Goal: Task Accomplishment & Management: Manage account settings

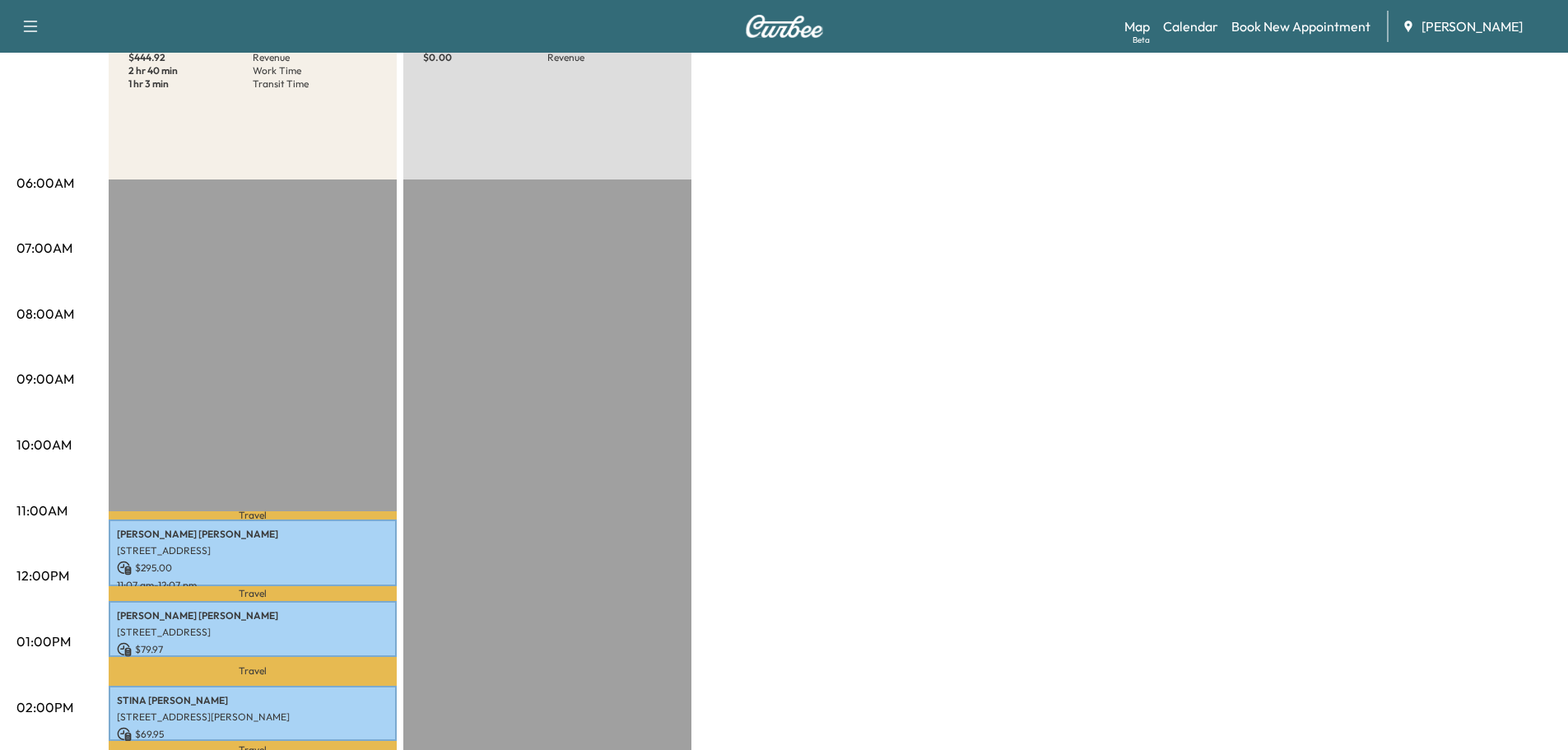
scroll to position [82, 0]
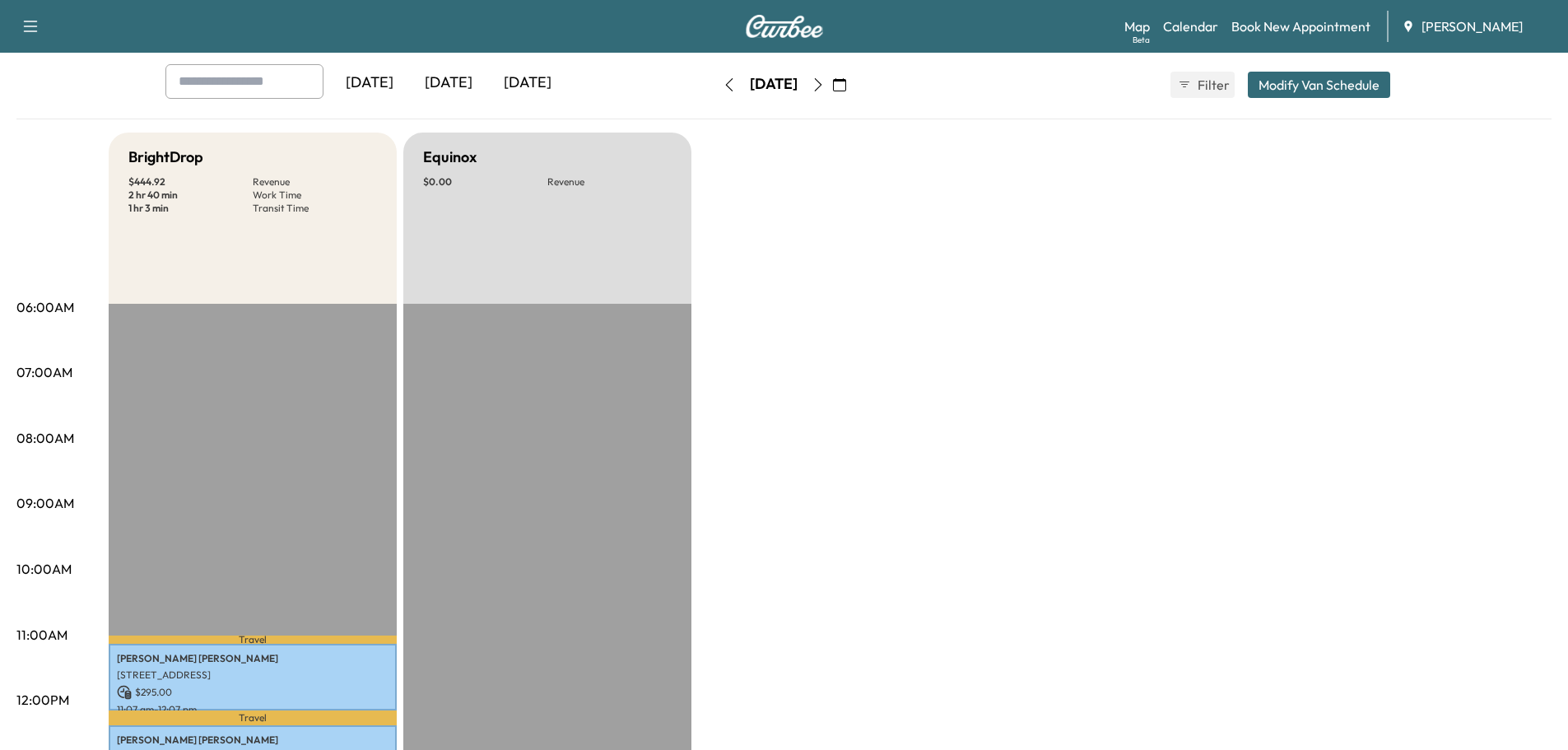
click at [552, 78] on div "[DATE]" at bounding box center [528, 83] width 79 height 38
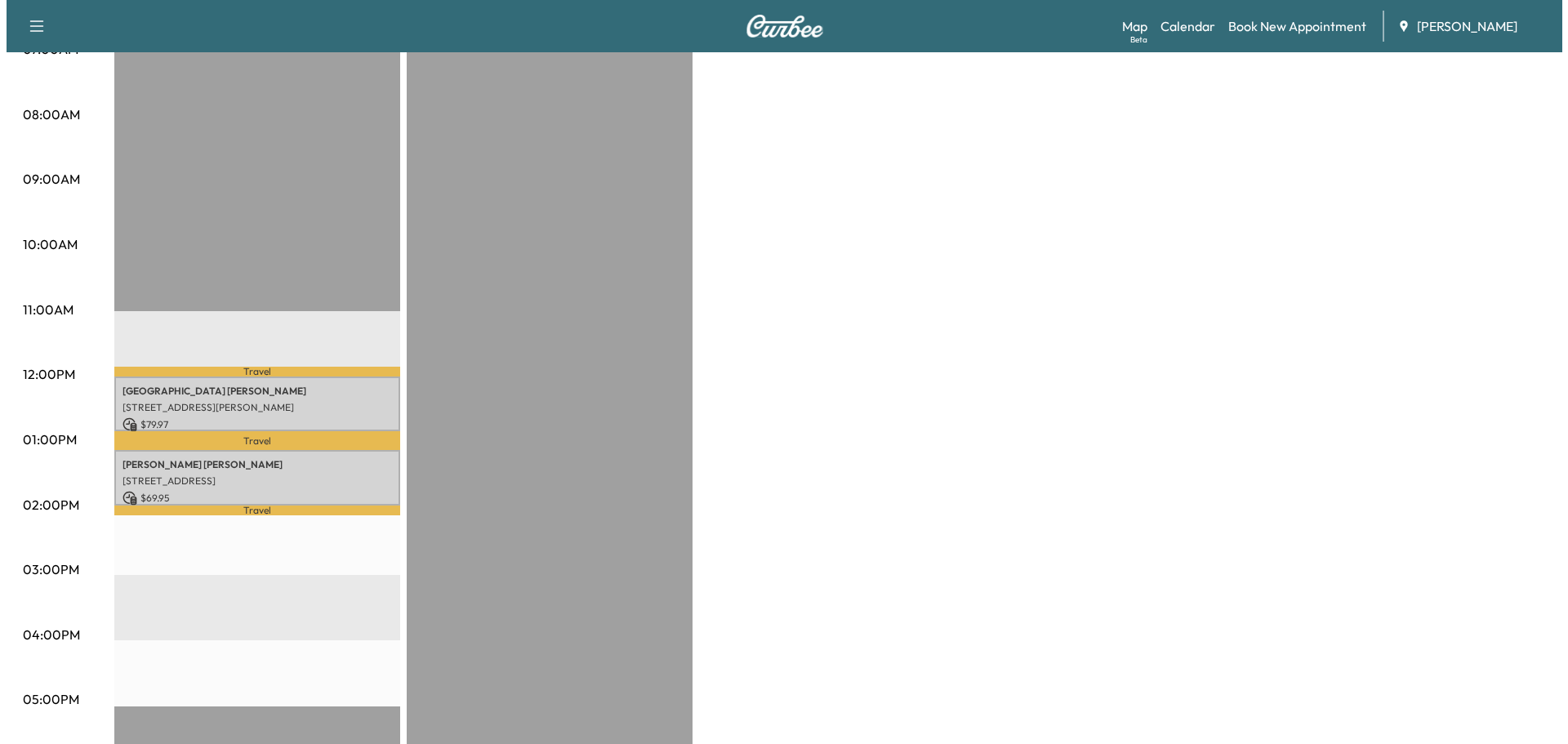
scroll to position [408, 0]
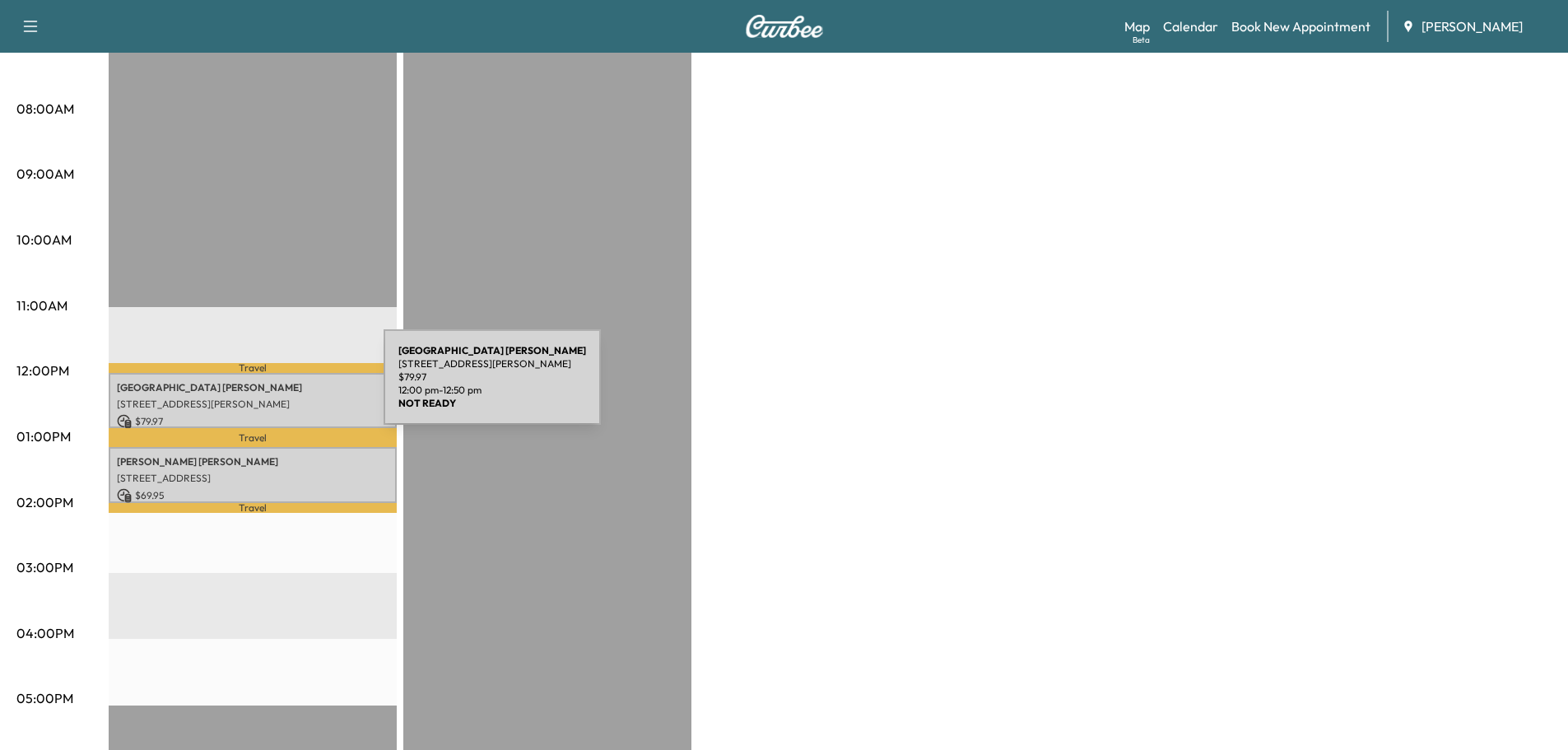
click at [260, 387] on p "[PERSON_NAME]" at bounding box center [252, 387] width 272 height 14
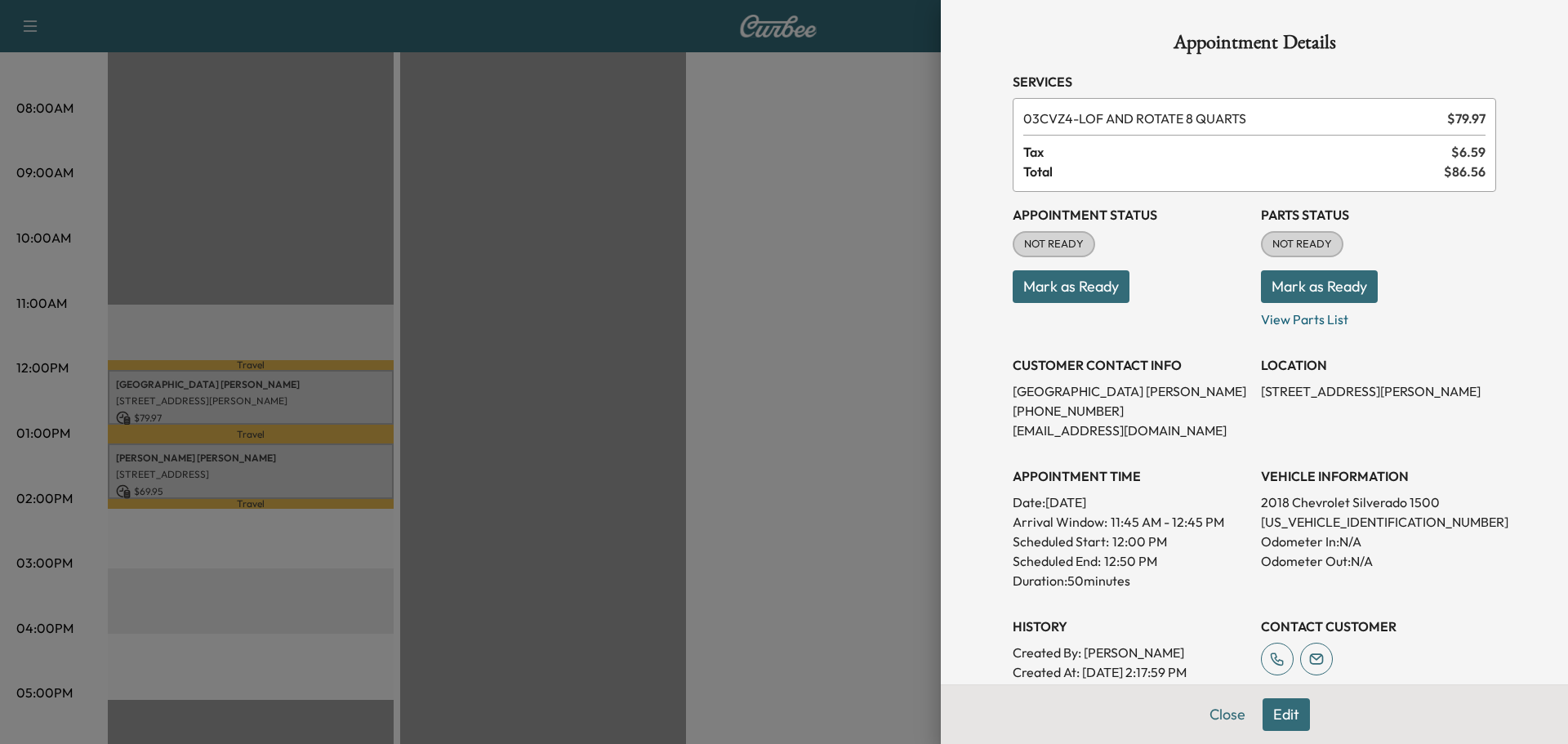
click at [1322, 292] on button "Mark as Ready" at bounding box center [1319, 286] width 116 height 32
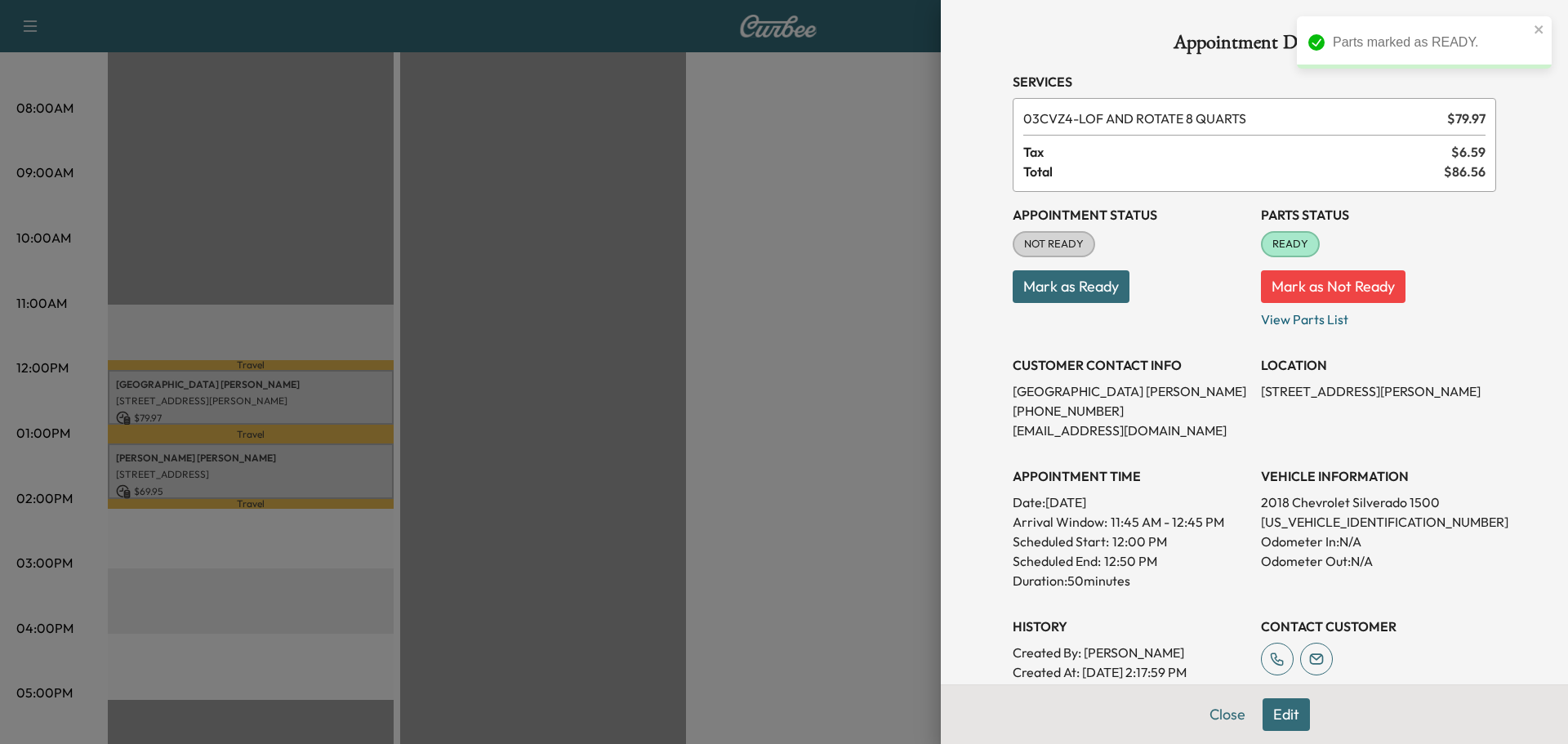
click at [1062, 291] on button "Mark as Ready" at bounding box center [1071, 286] width 116 height 32
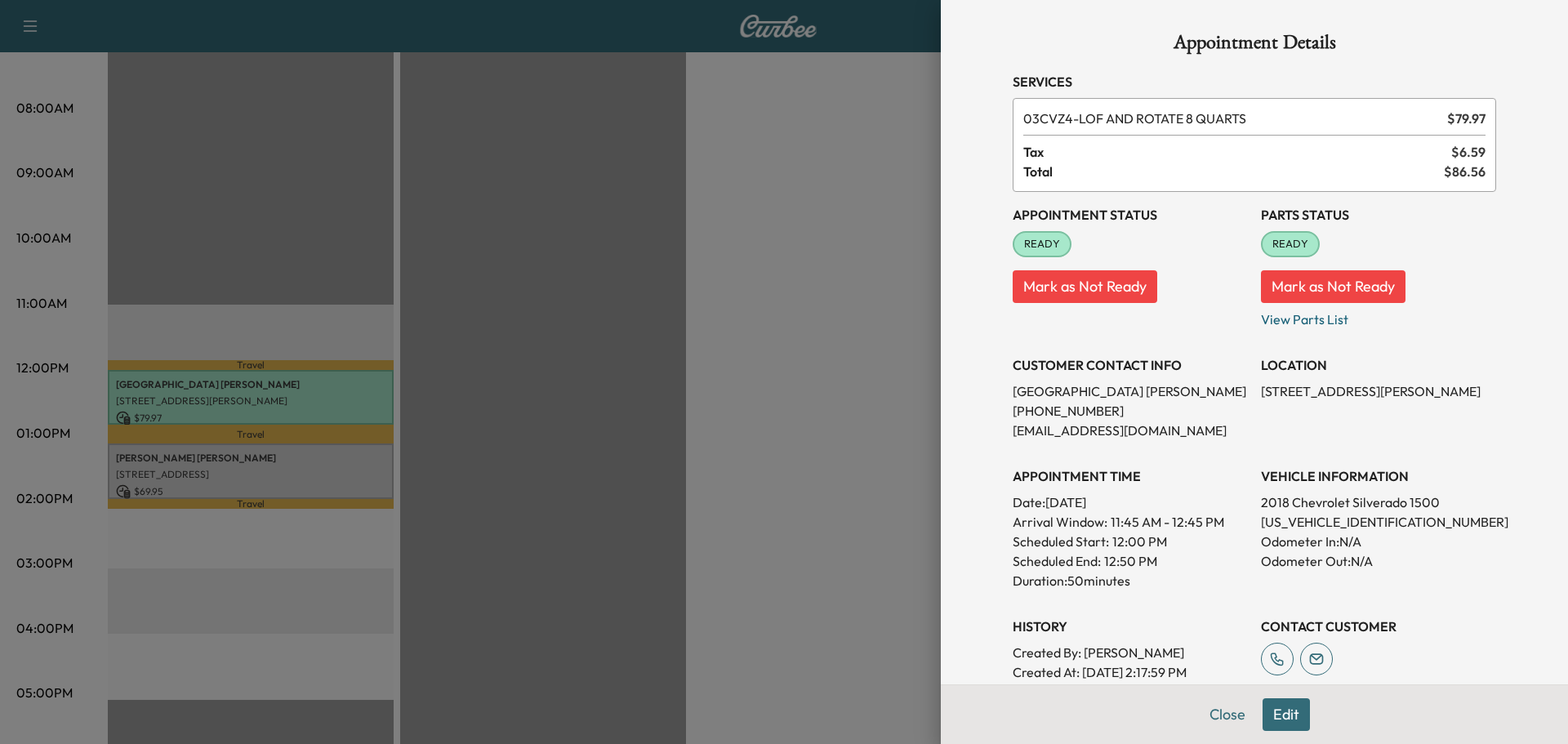
click at [299, 459] on div at bounding box center [784, 372] width 1568 height 744
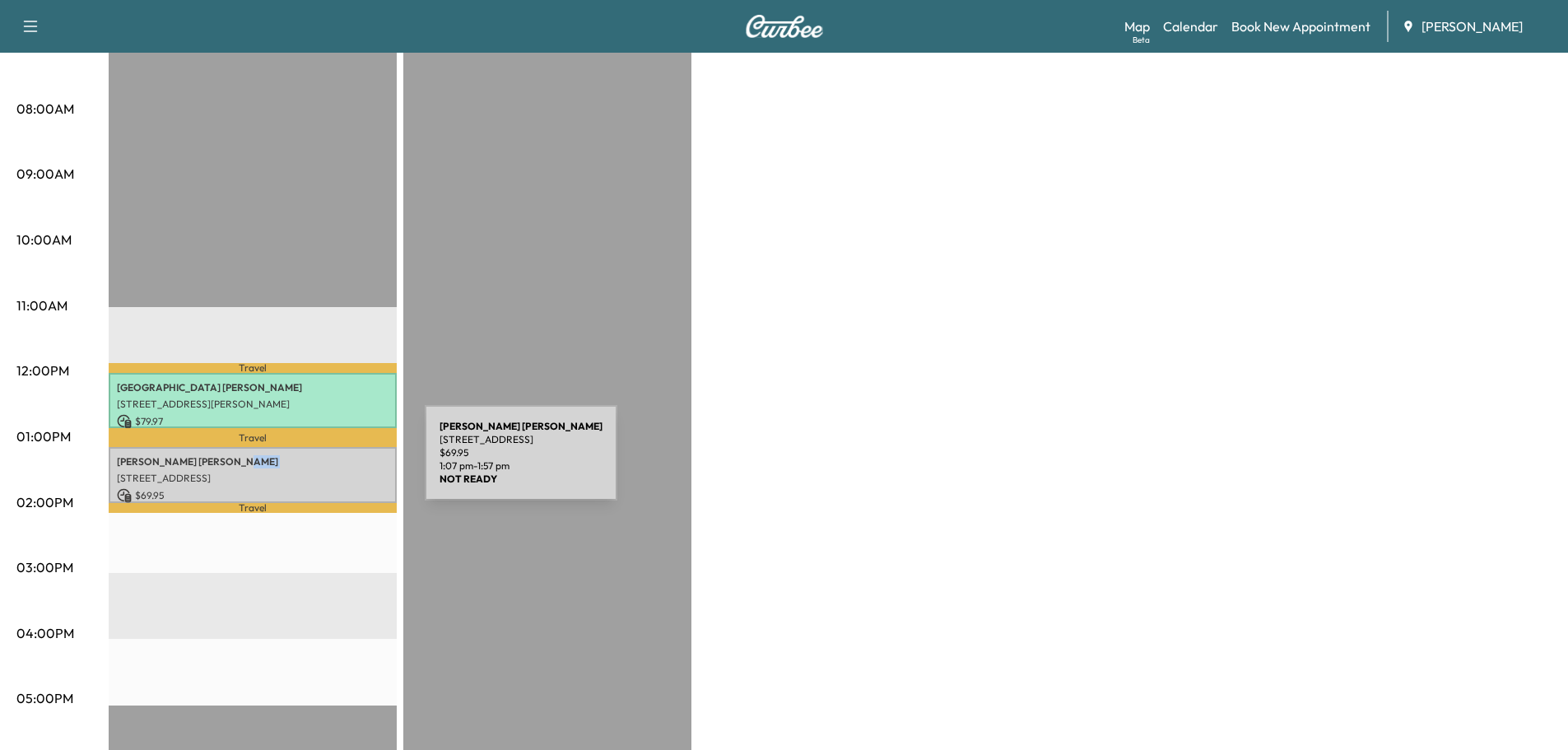
click at [301, 463] on div "[PERSON_NAME] [STREET_ADDRESS] $ 69.95 1:07 pm - 1:57 pm" at bounding box center [252, 474] width 288 height 55
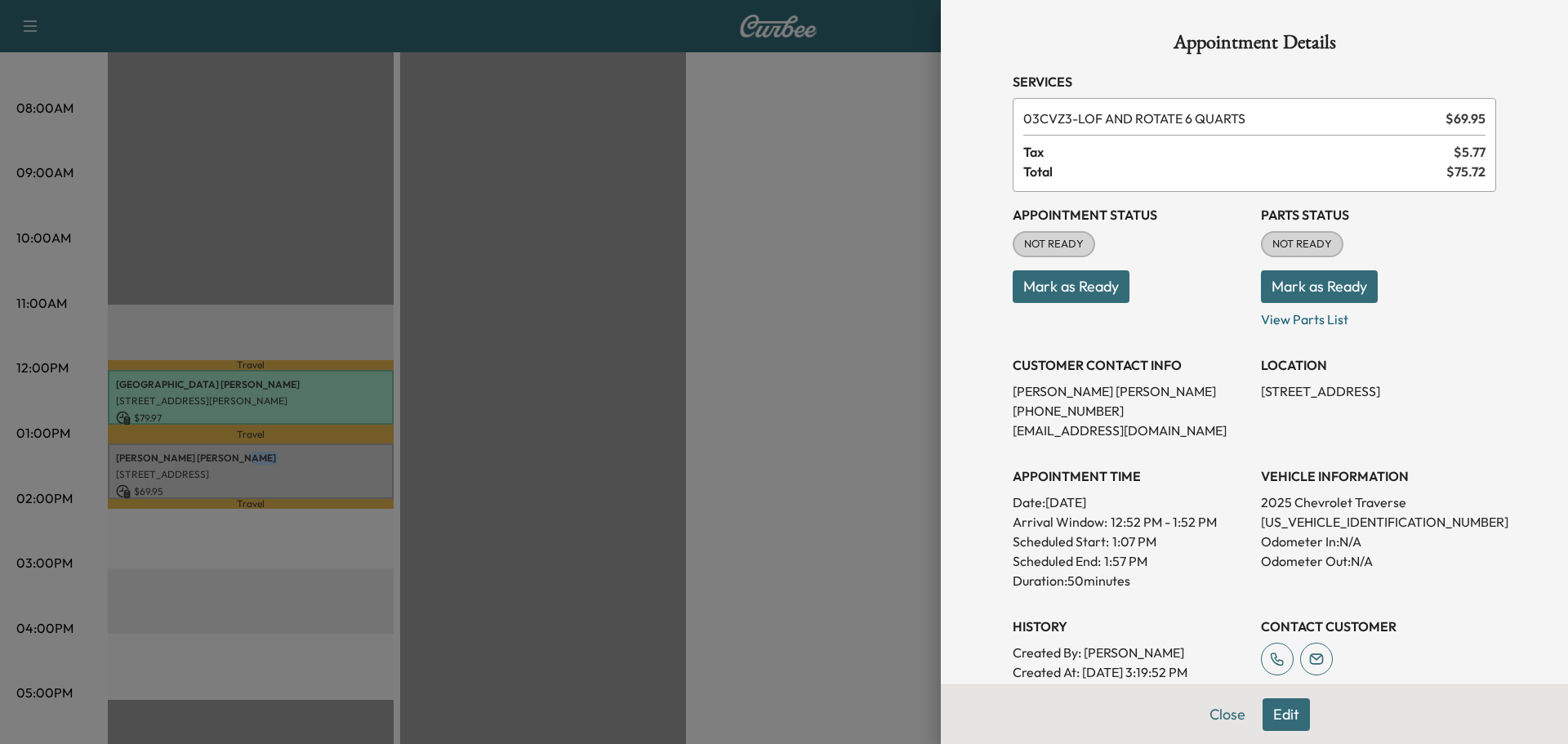
click at [1312, 286] on button "Mark as Ready" at bounding box center [1319, 286] width 116 height 32
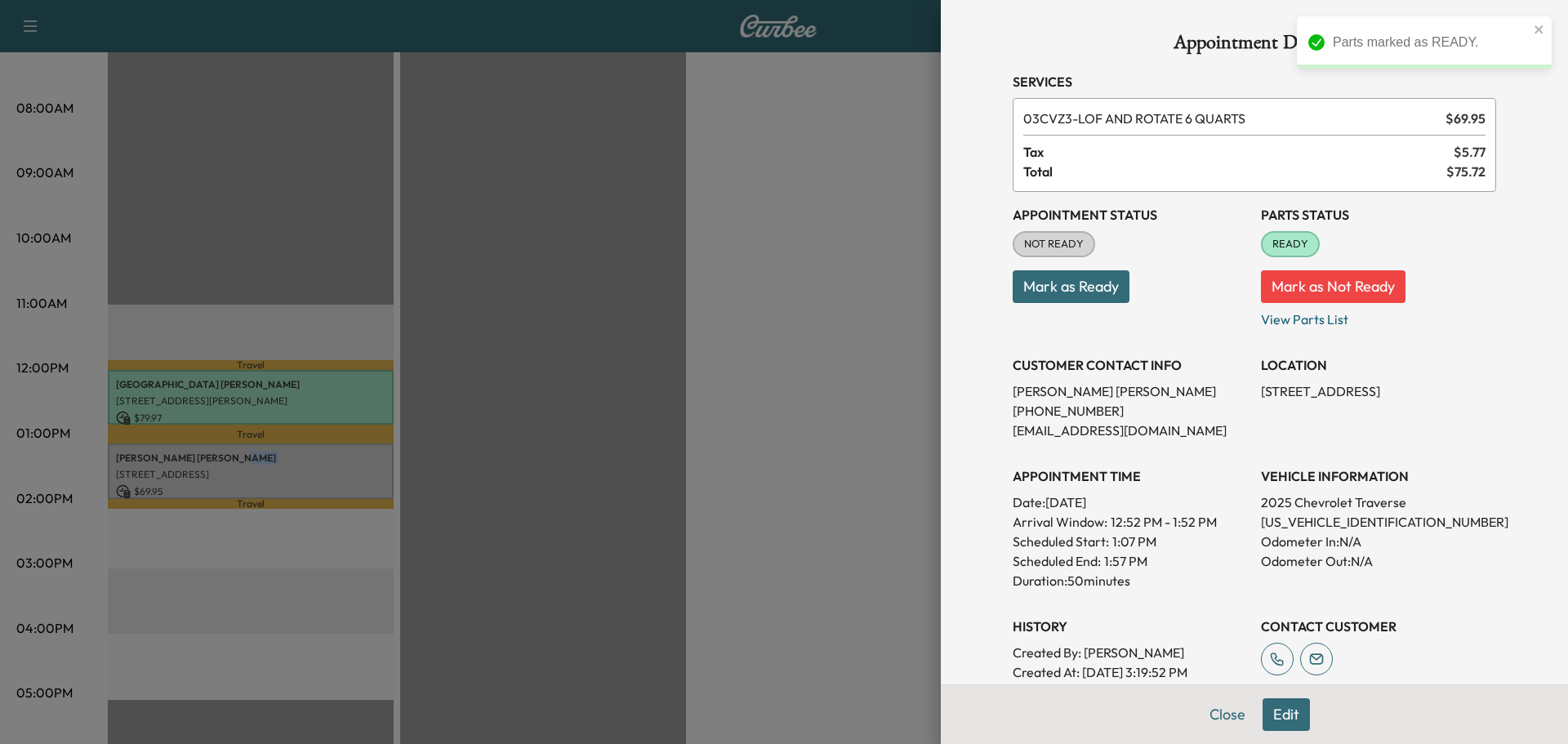
click at [1072, 291] on button "Mark as Ready" at bounding box center [1071, 286] width 116 height 32
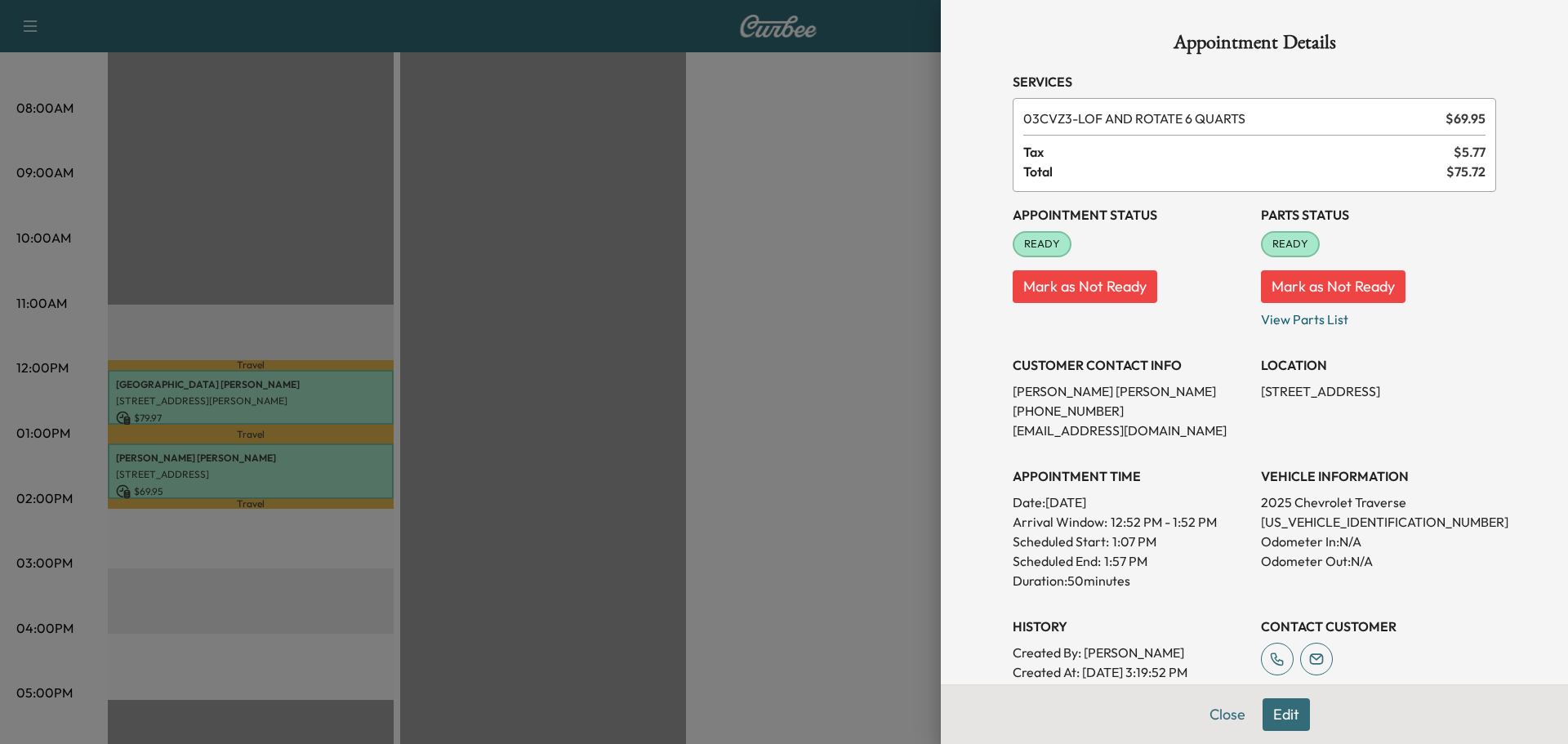
click at [714, 311] on div at bounding box center [784, 372] width 1568 height 744
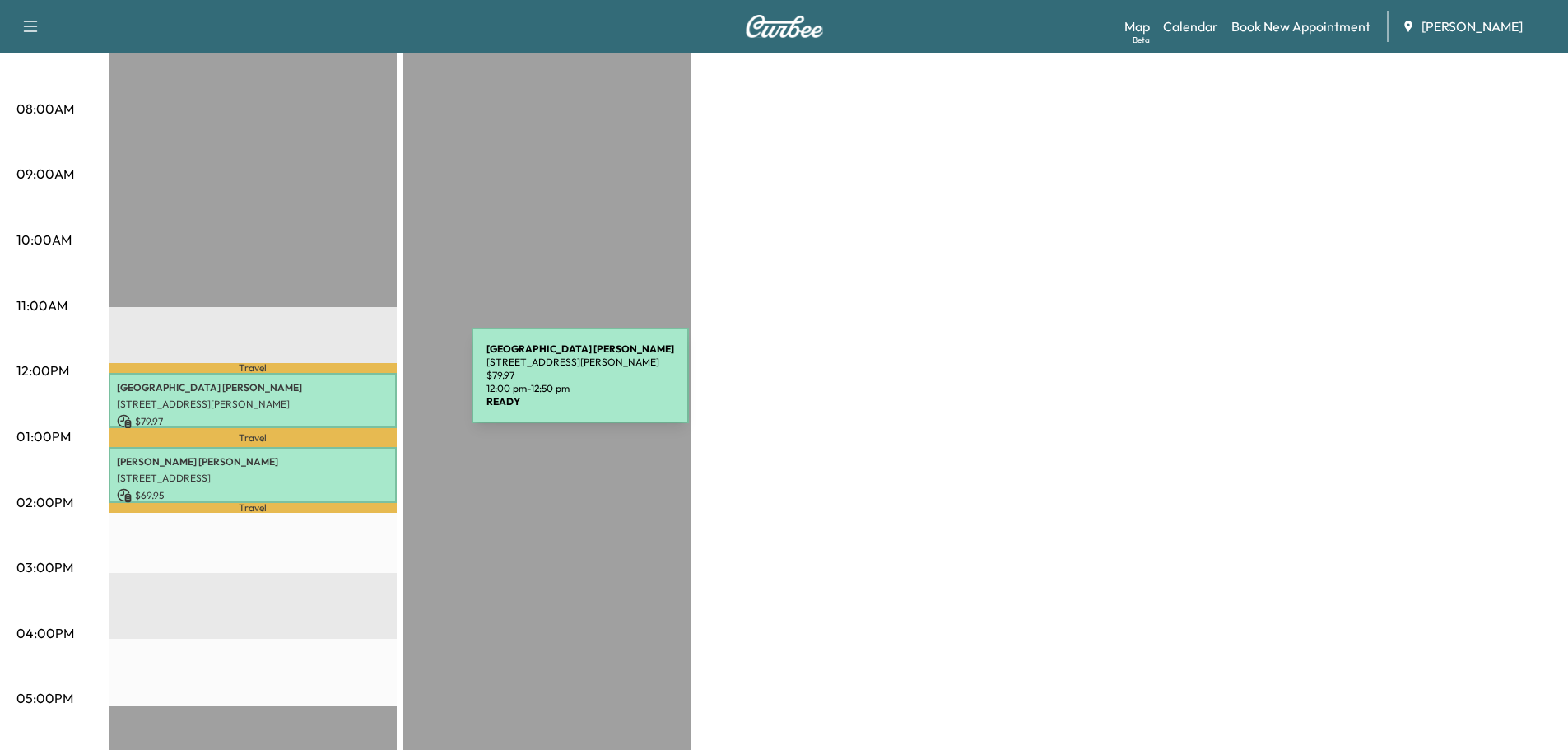
click at [348, 385] on p "[PERSON_NAME]" at bounding box center [252, 387] width 272 height 14
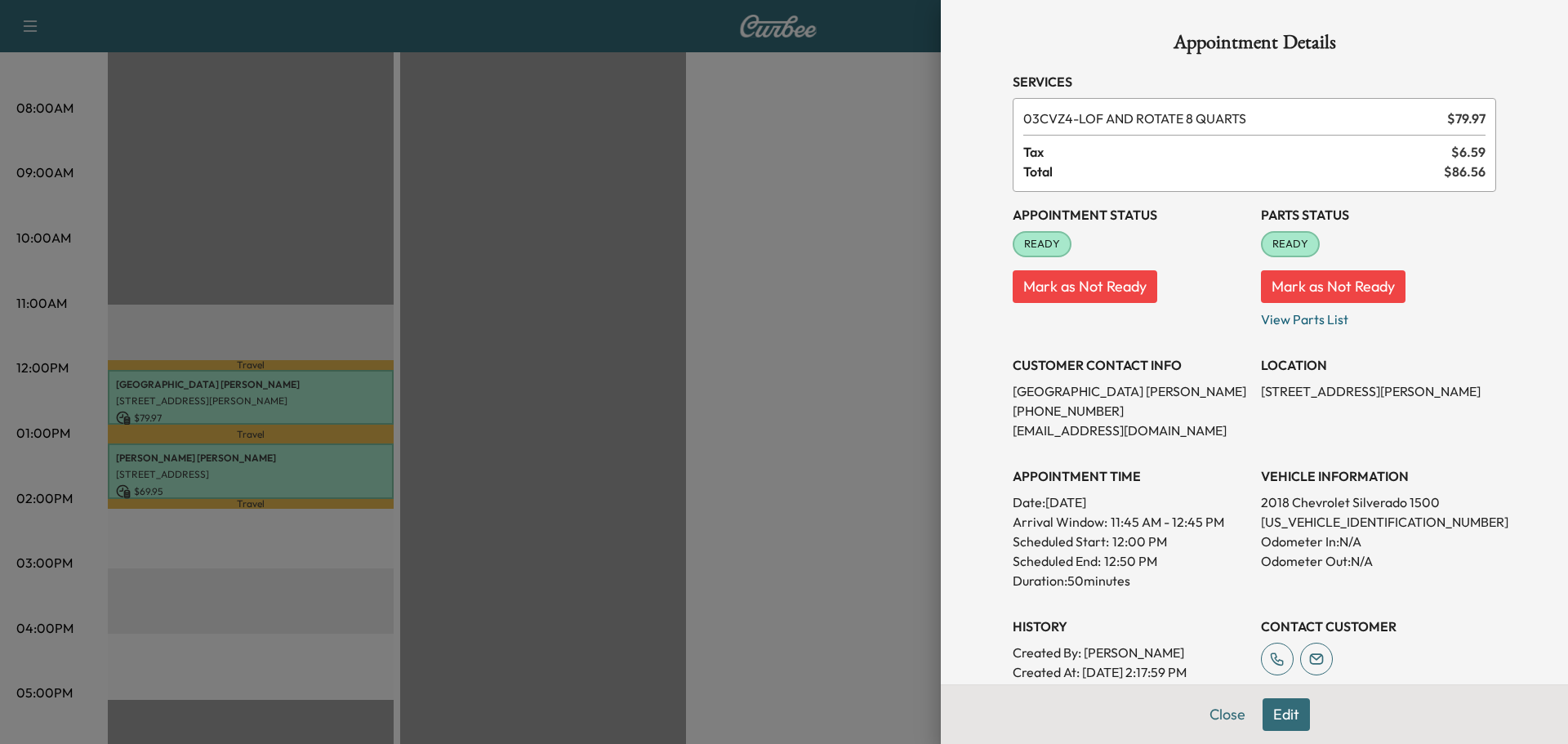
click at [1320, 523] on p "[US_VEHICLE_IDENTIFICATION_NUMBER]" at bounding box center [1378, 522] width 236 height 20
copy p "[US_VEHICLE_IDENTIFICATION_NUMBER]"
click at [1107, 389] on p "[PERSON_NAME]" at bounding box center [1130, 391] width 236 height 20
drag, startPoint x: 1050, startPoint y: 390, endPoint x: 1118, endPoint y: 398, distance: 68.5
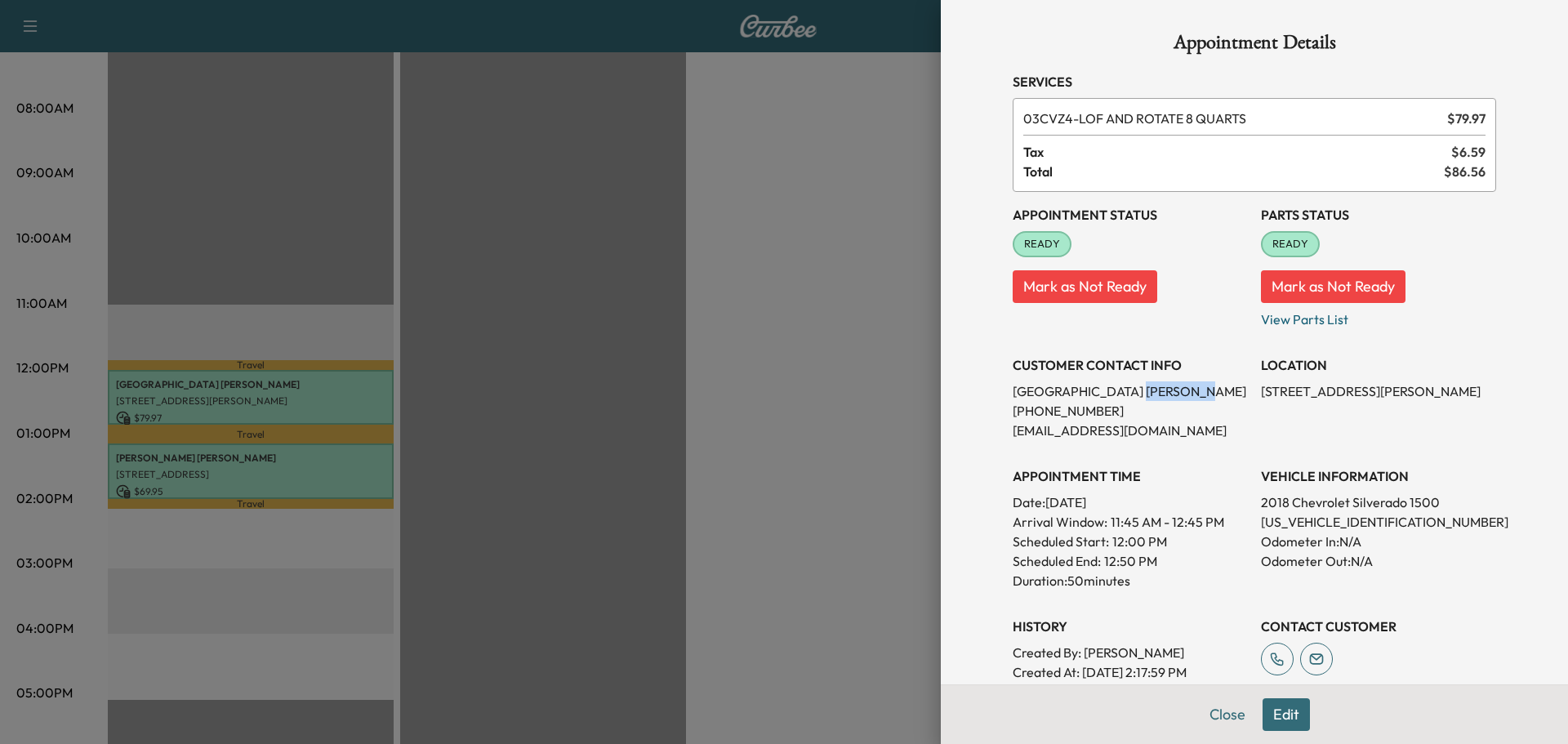
click at [1118, 398] on p "[PERSON_NAME]" at bounding box center [1130, 391] width 236 height 20
copy p "[PERSON_NAME]"
click at [1346, 522] on p "[US_VEHICLE_IDENTIFICATION_NUMBER]" at bounding box center [1378, 522] width 236 height 20
copy p "[US_VEHICLE_IDENTIFICATION_NUMBER]"
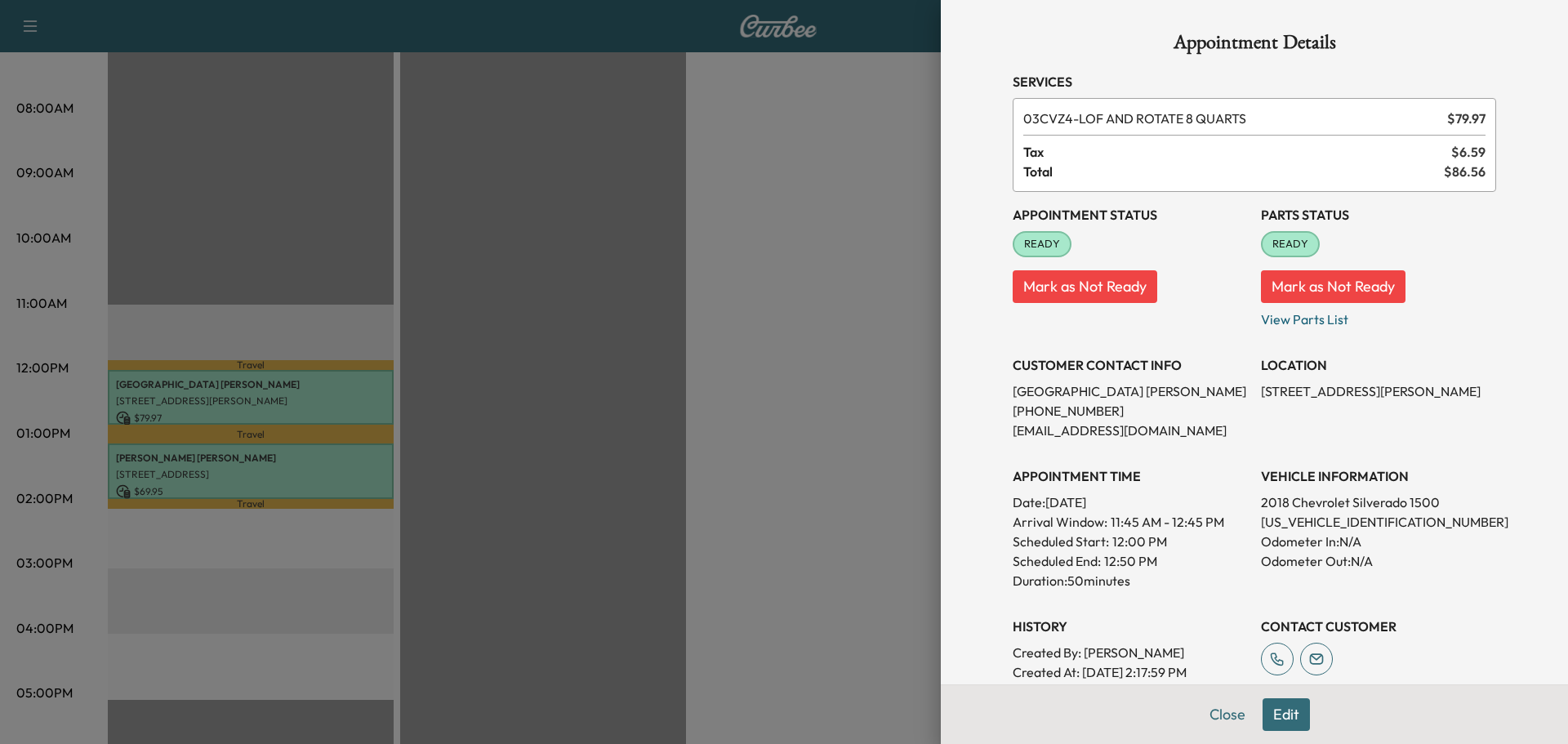
click at [1350, 523] on p "[US_VEHICLE_IDENTIFICATION_NUMBER]" at bounding box center [1378, 522] width 236 height 20
copy p "[US_VEHICLE_IDENTIFICATION_NUMBER]"
drag, startPoint x: 752, startPoint y: 283, endPoint x: 486, endPoint y: 318, distance: 268.3
click at [751, 283] on div at bounding box center [784, 372] width 1568 height 744
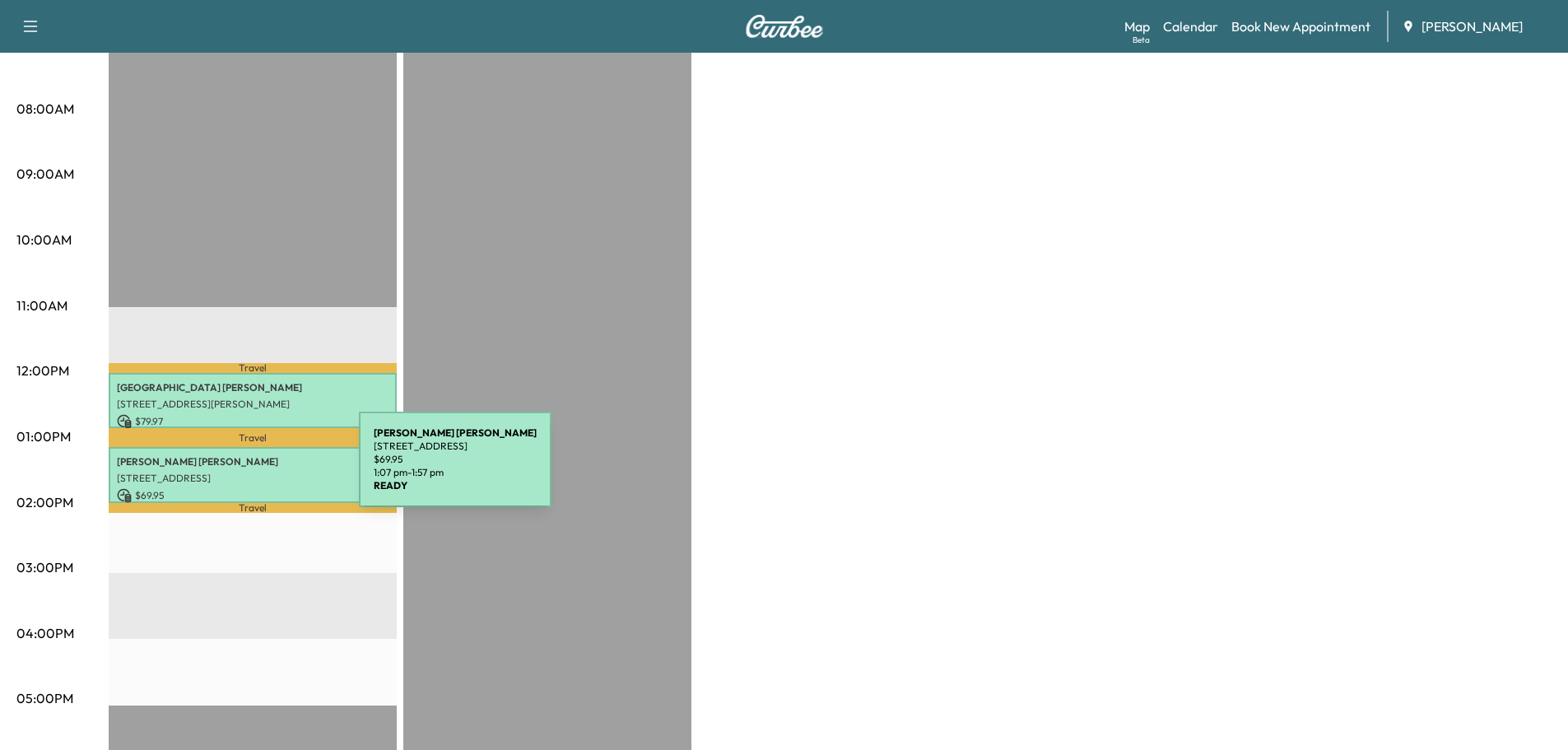
click at [241, 458] on p "[PERSON_NAME]" at bounding box center [252, 461] width 272 height 14
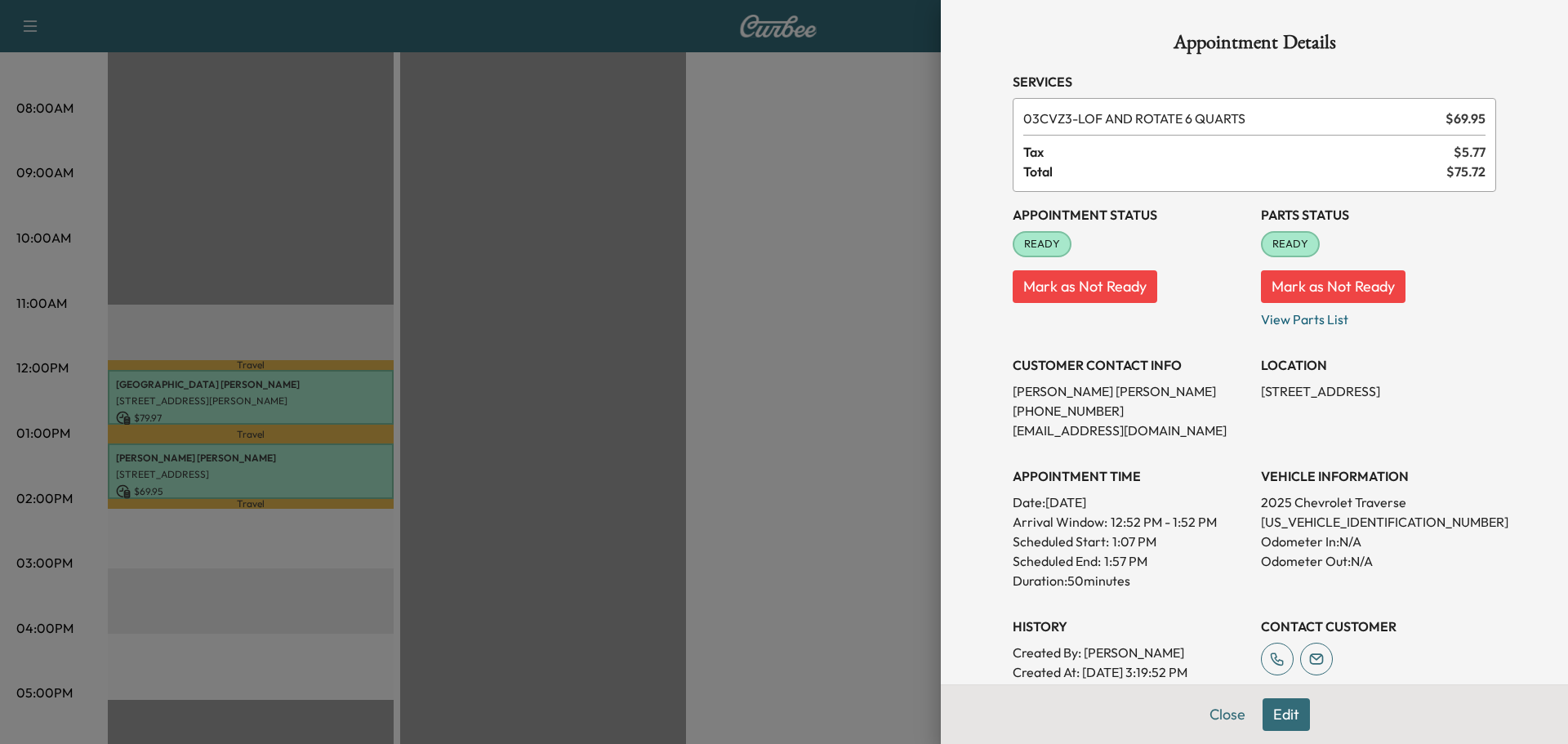
click at [1312, 524] on p "[US_VEHICLE_IDENTIFICATION_NUMBER]" at bounding box center [1378, 522] width 236 height 20
copy p "[US_VEHICLE_IDENTIFICATION_NUMBER]"
